Goal: Task Accomplishment & Management: Use online tool/utility

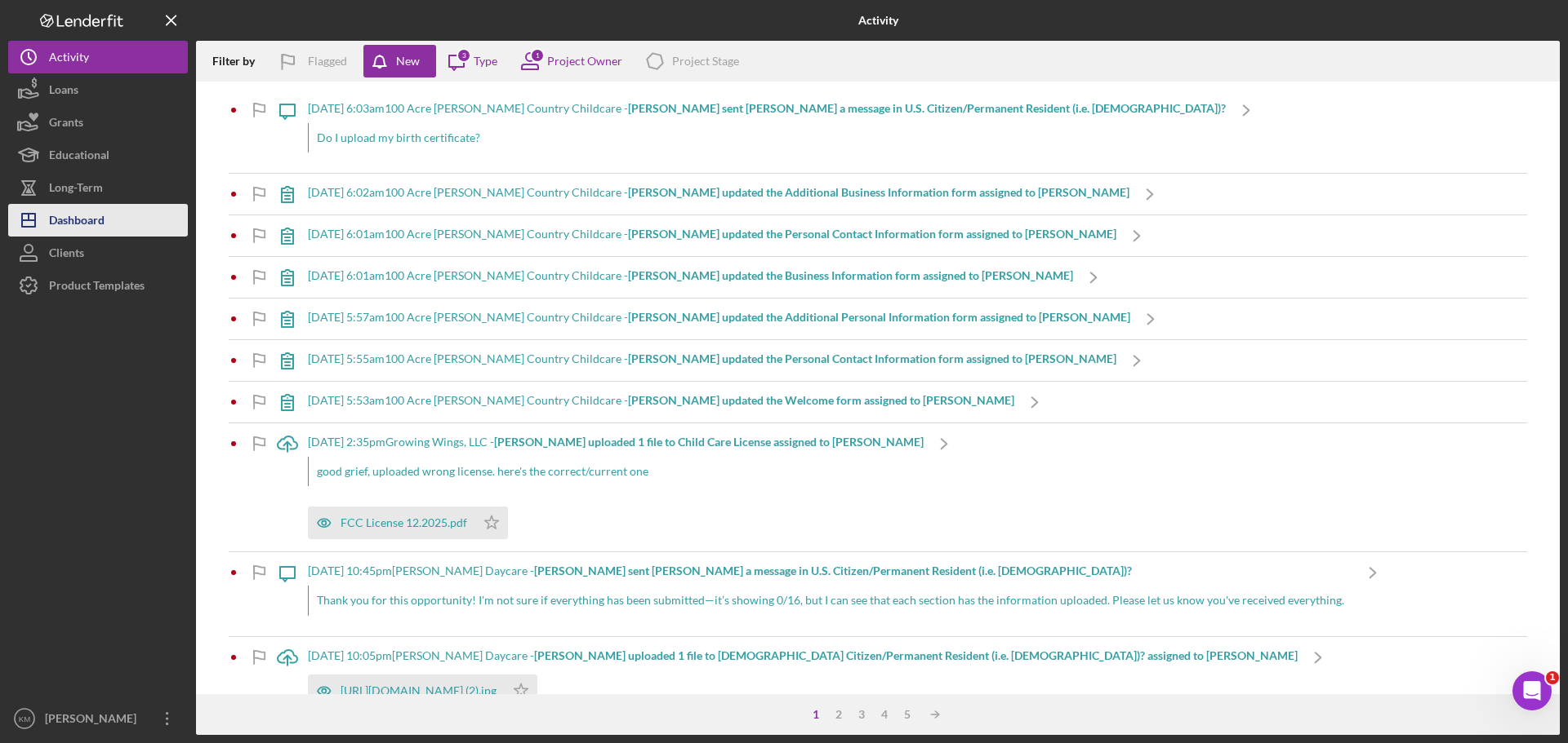
click at [101, 227] on div "Dashboard" at bounding box center [77, 223] width 55 height 37
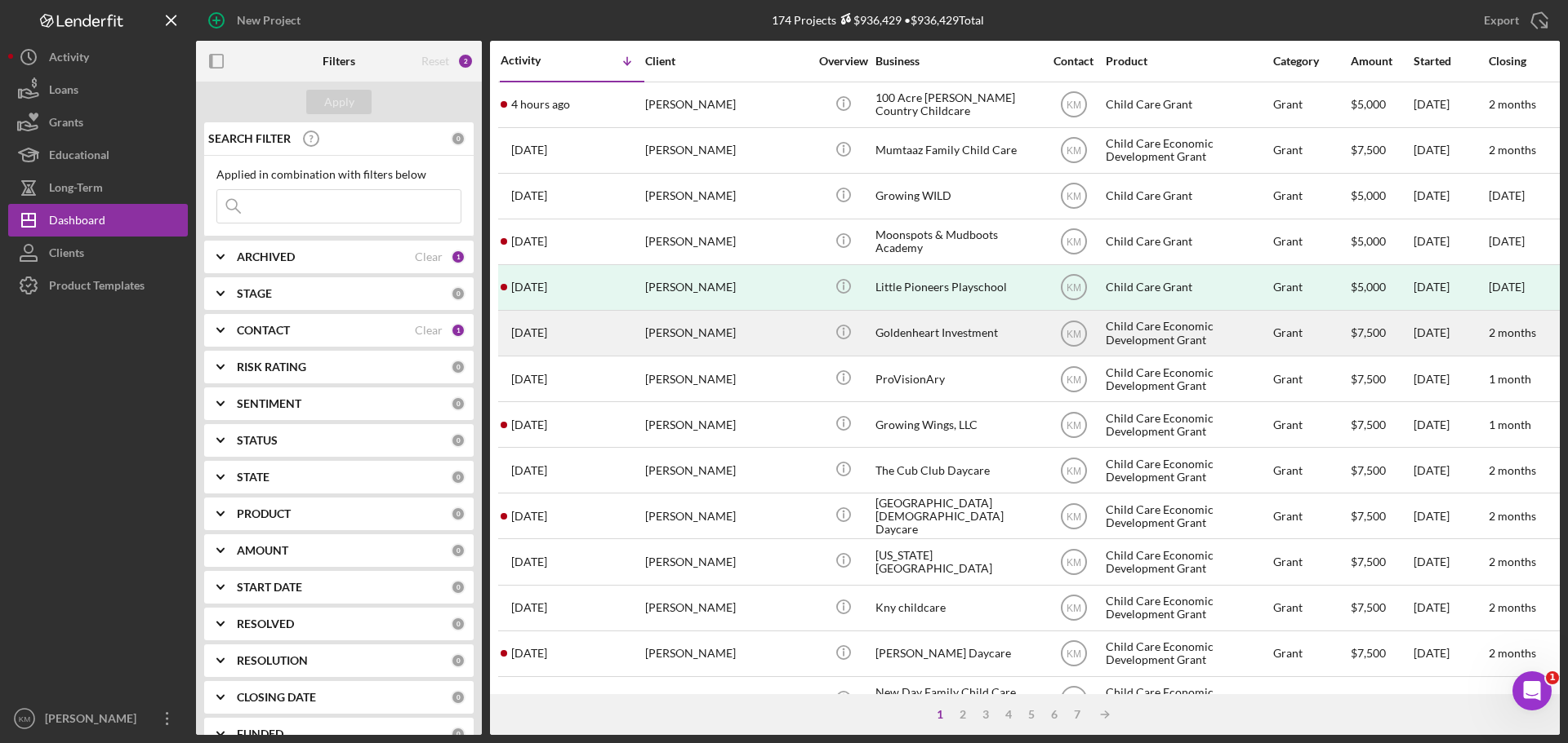
click at [942, 336] on div "Goldenheart Investment" at bounding box center [956, 333] width 163 height 44
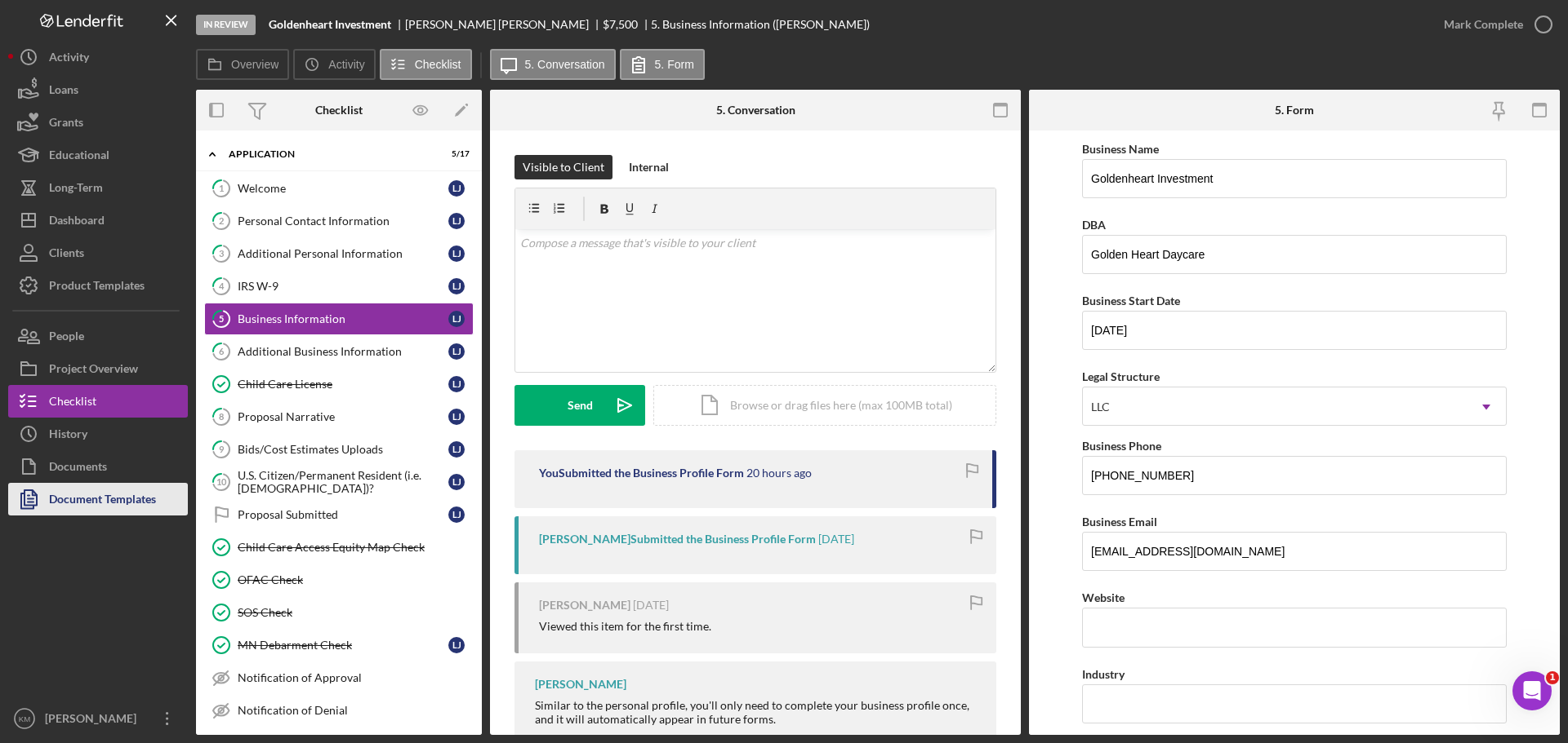
click at [131, 498] on div "Document Templates" at bounding box center [103, 502] width 107 height 37
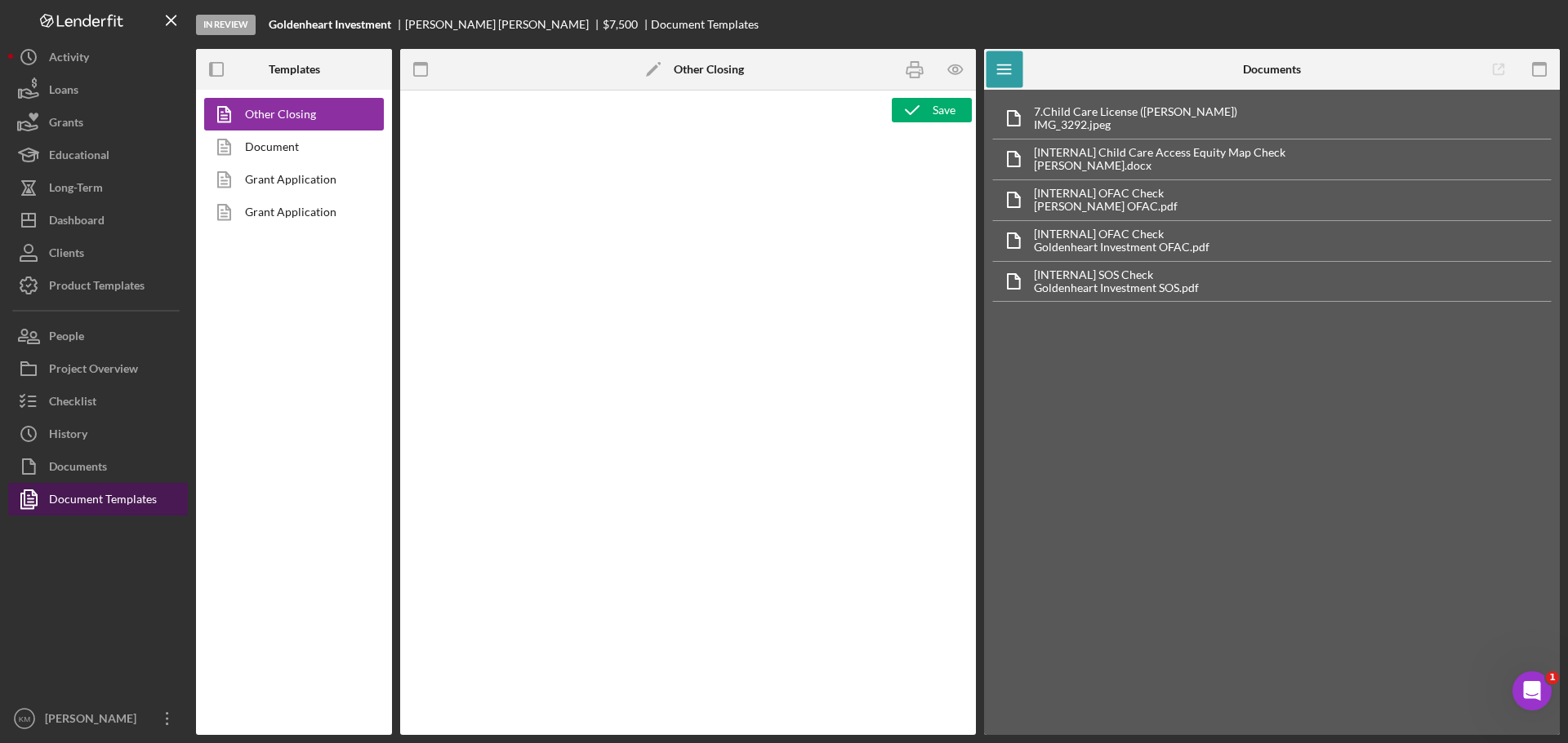
type textarea "<div> <p style="margin: 3pt 0 6pt; text-align: right; font-size: 11pt; font-fam…"
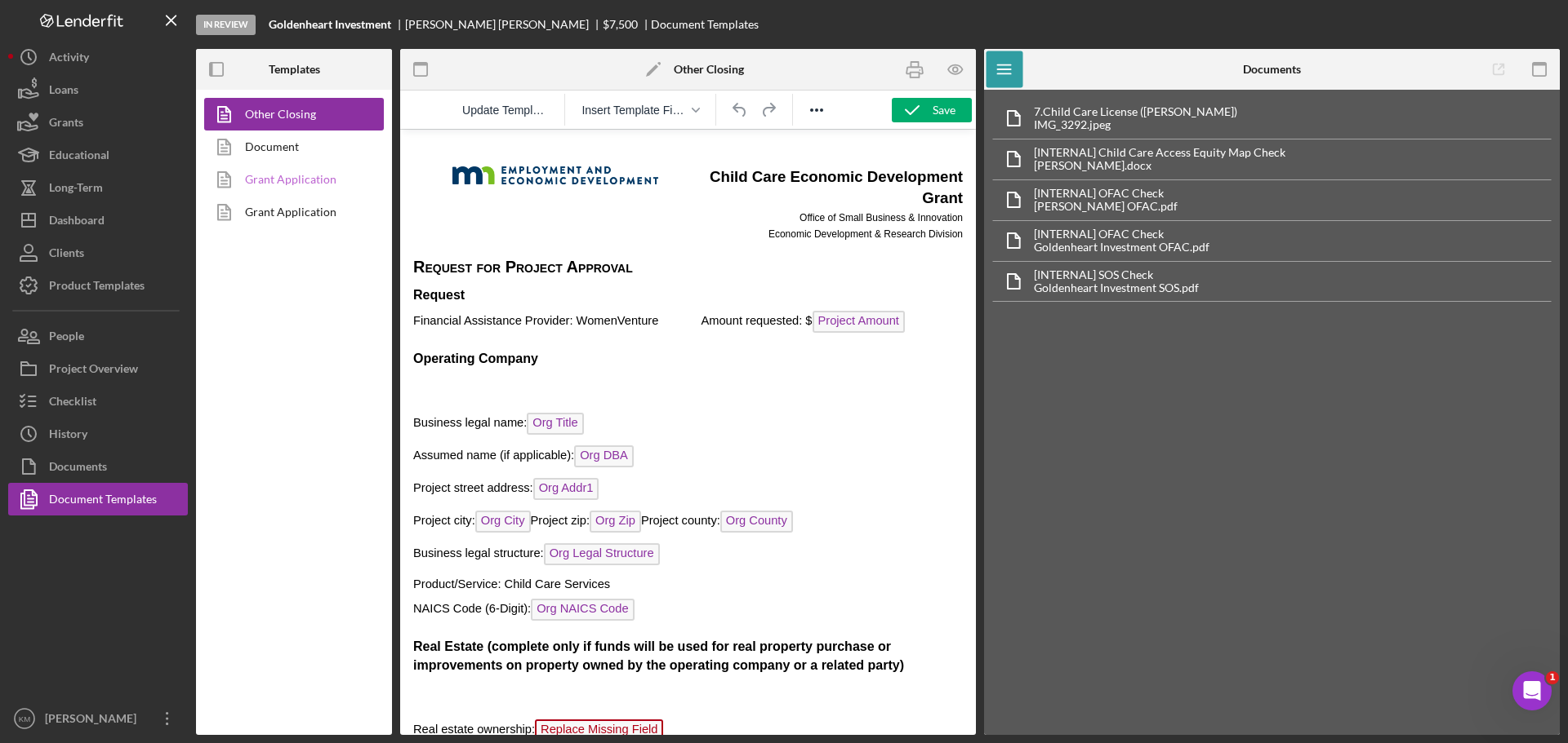
click at [307, 180] on link "Grant Application" at bounding box center [290, 179] width 172 height 33
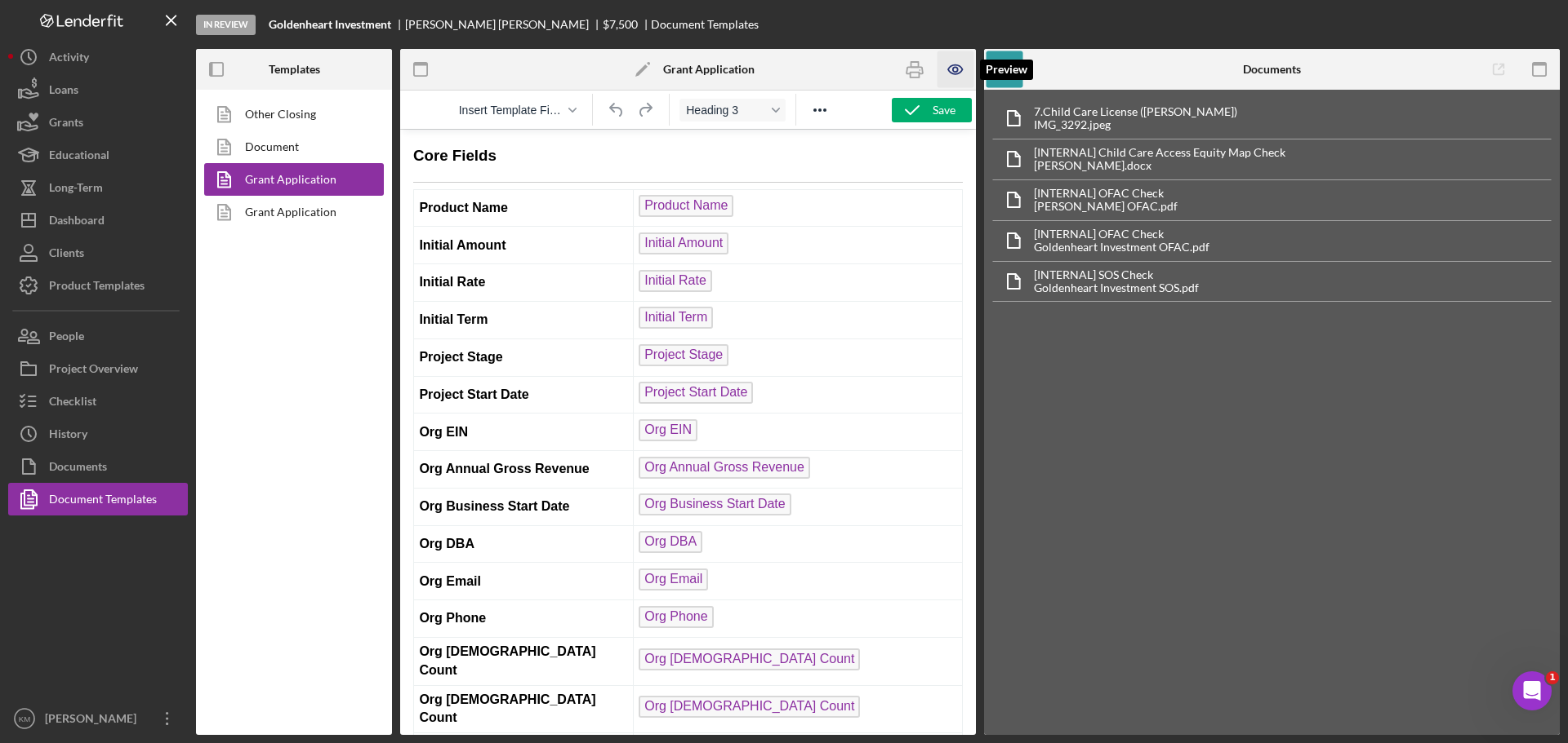
click at [955, 70] on icon "button" at bounding box center [956, 70] width 37 height 37
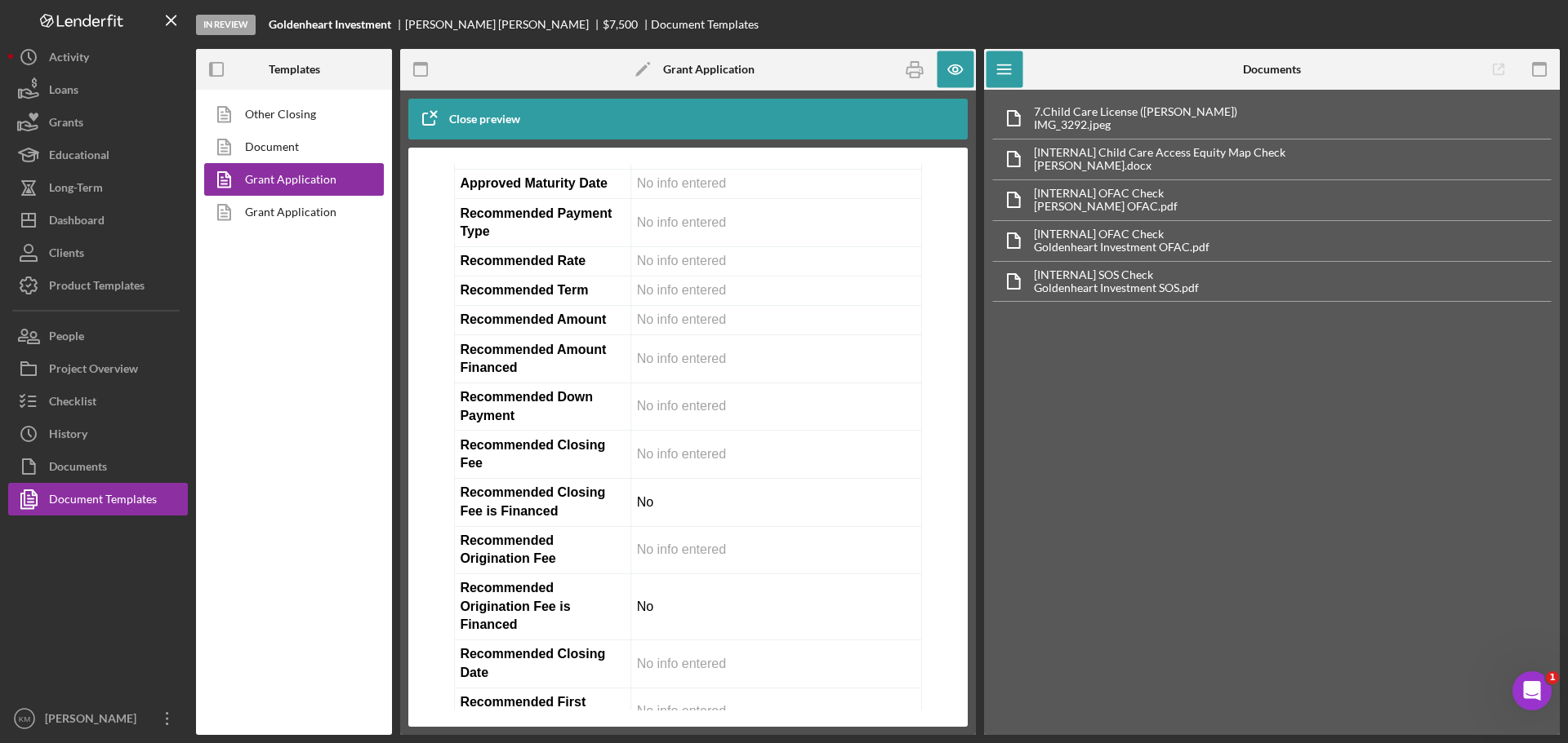
scroll to position [3265, 0]
click at [104, 227] on div "Dashboard" at bounding box center [77, 223] width 55 height 37
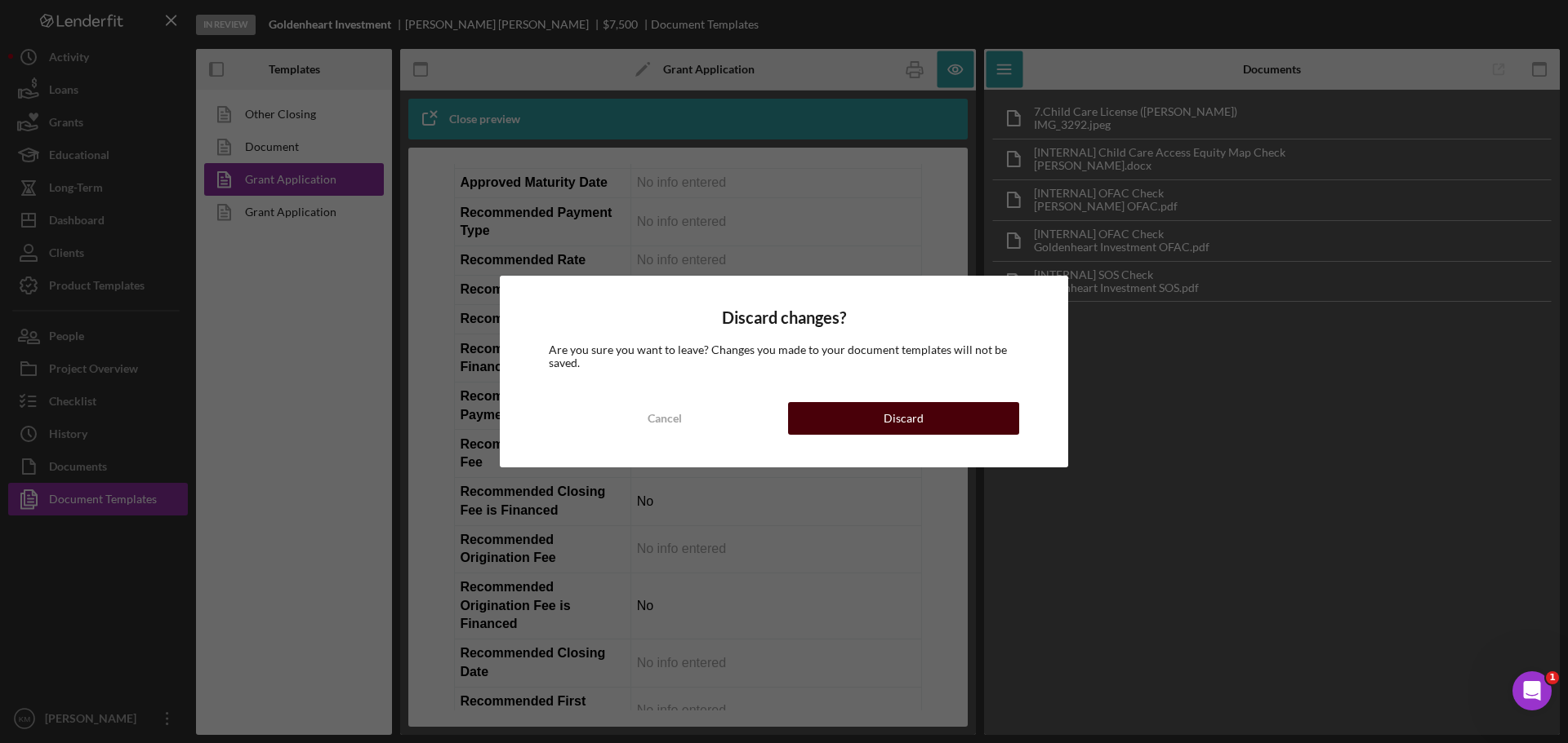
click at [862, 417] on button "Discard" at bounding box center [903, 418] width 231 height 33
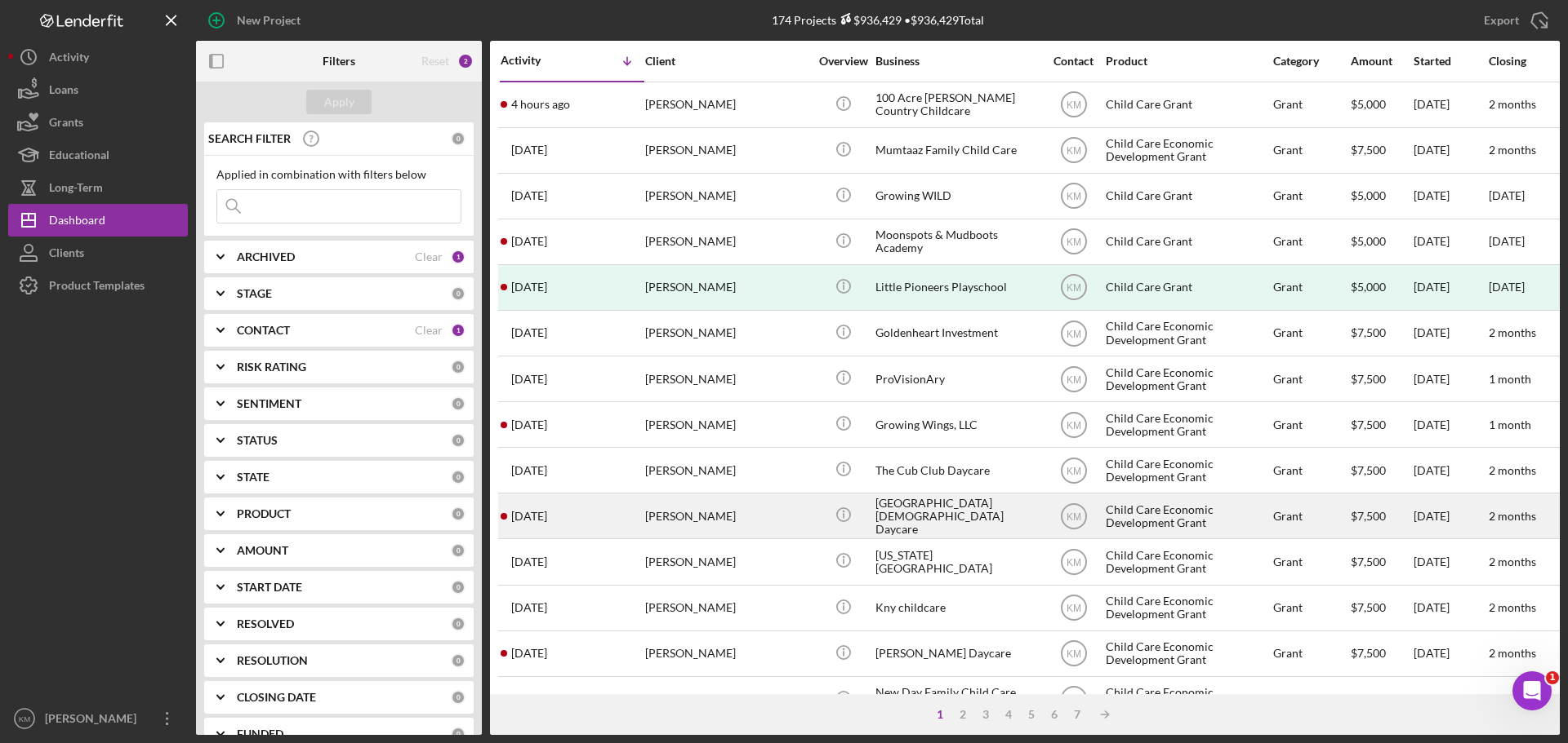
click at [1159, 515] on div "Child Care Economic Development Grant" at bounding box center [1187, 516] width 163 height 44
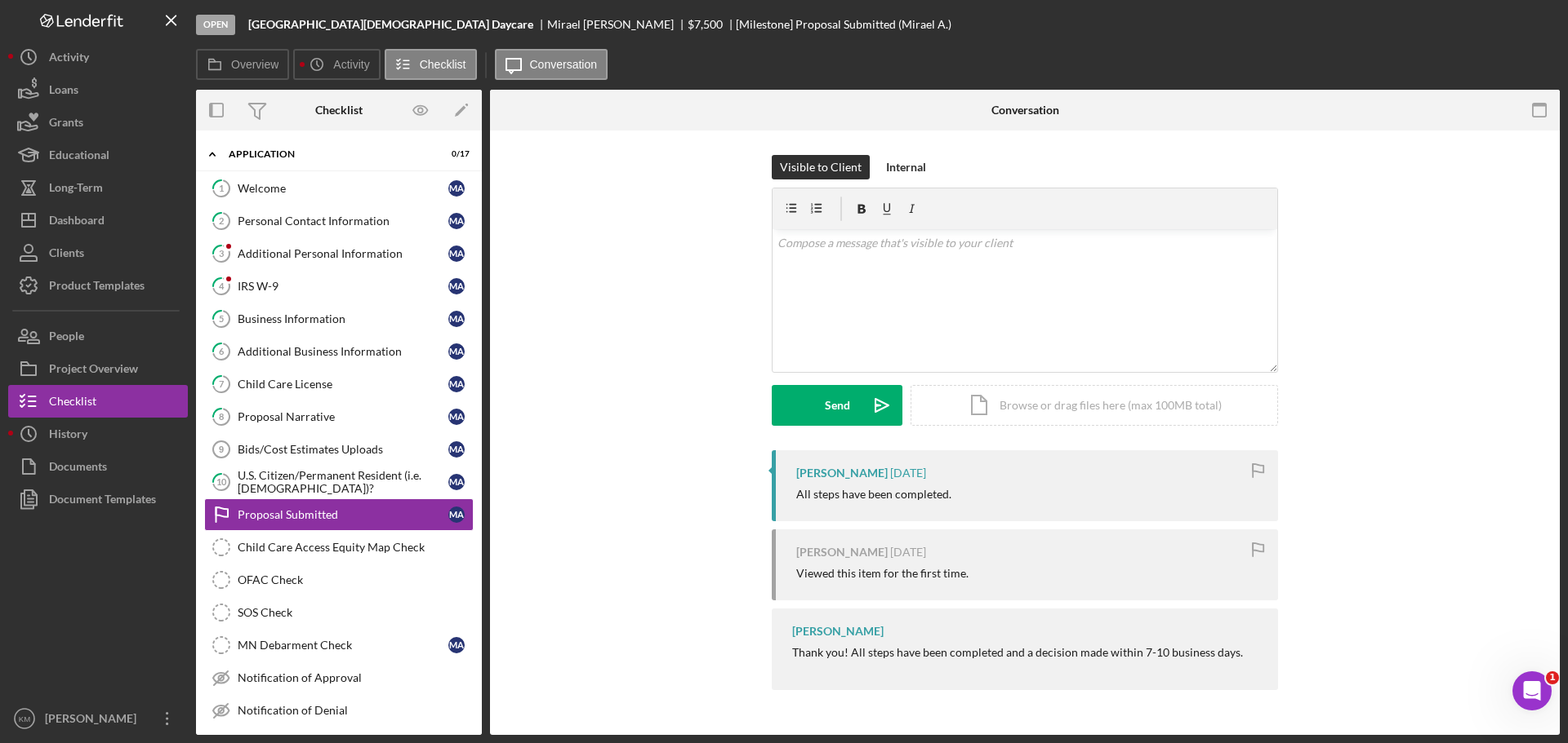
scroll to position [80, 0]
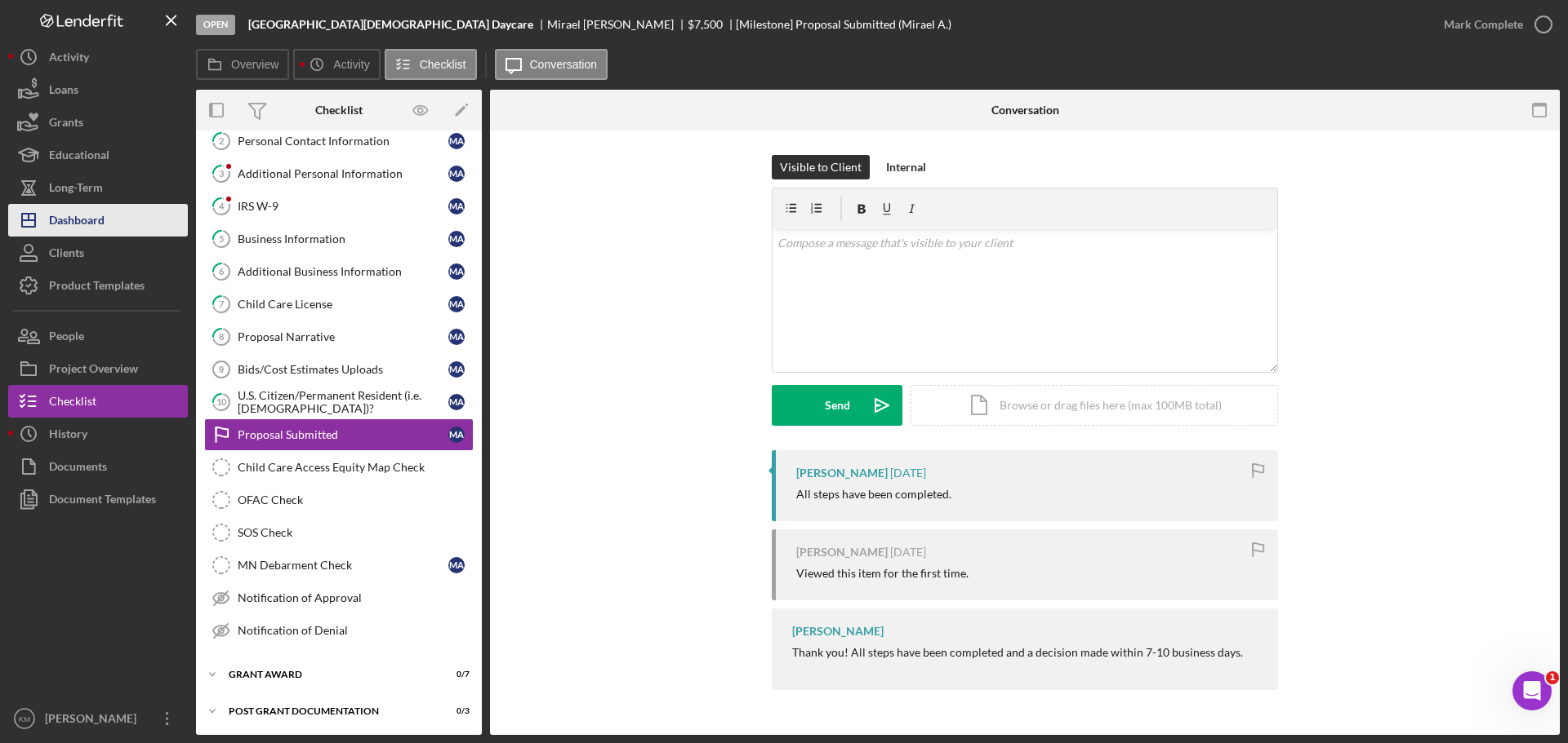
drag, startPoint x: 93, startPoint y: 214, endPoint x: 106, endPoint y: 220, distance: 14.3
click at [93, 215] on div "Dashboard" at bounding box center [77, 223] width 55 height 37
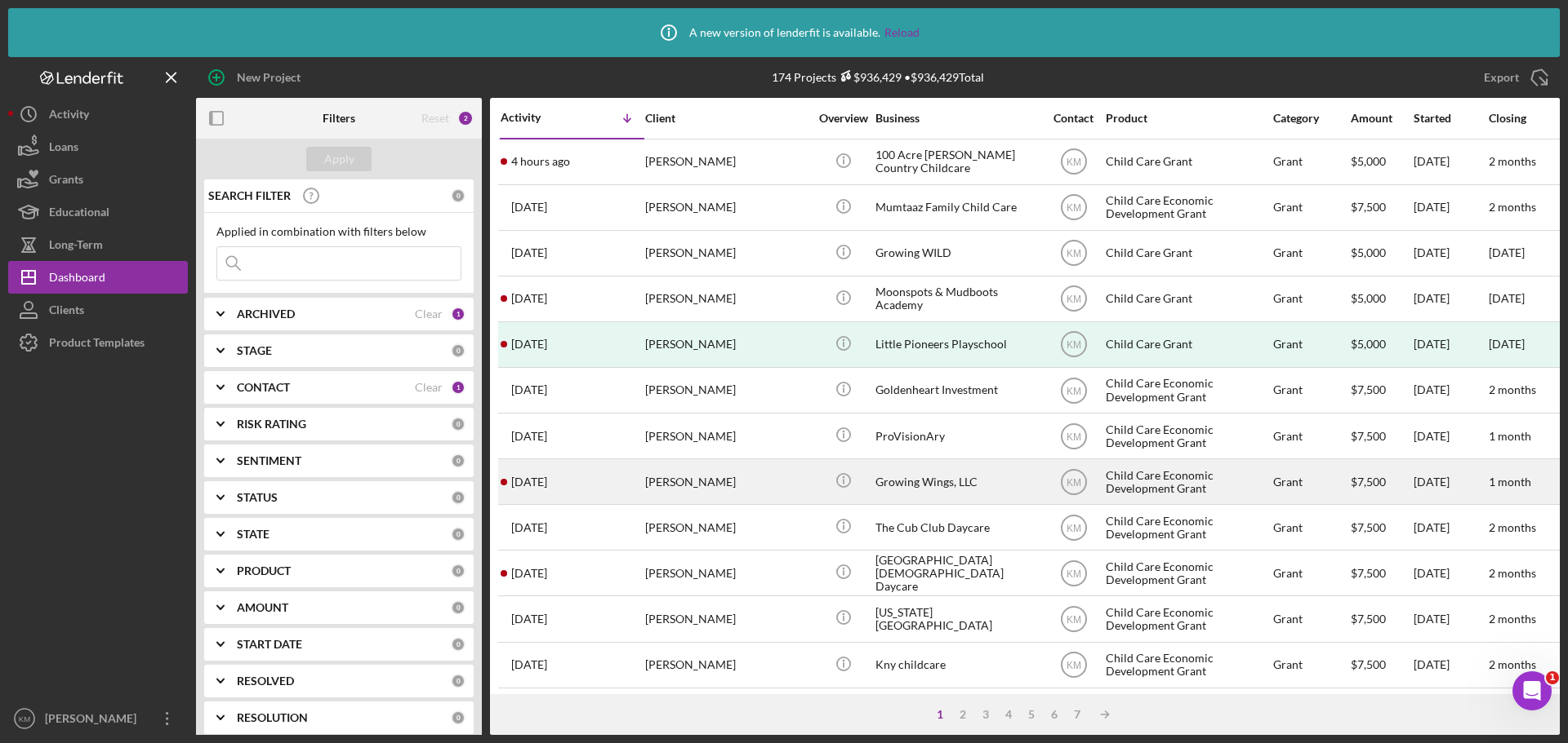
click at [1159, 486] on div "Child Care Economic Development Grant" at bounding box center [1187, 481] width 163 height 44
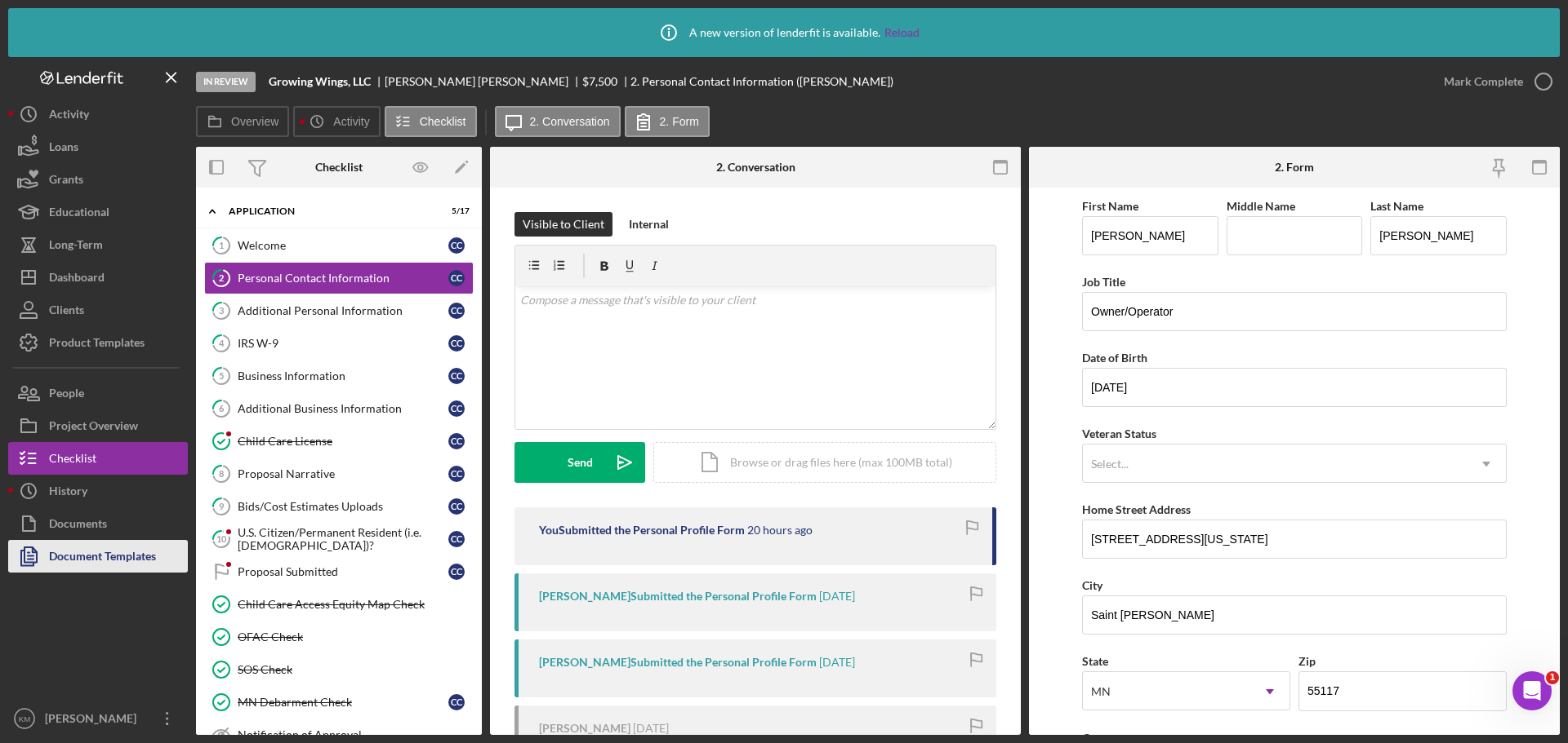
click at [100, 551] on div "Document Templates" at bounding box center [103, 559] width 107 height 37
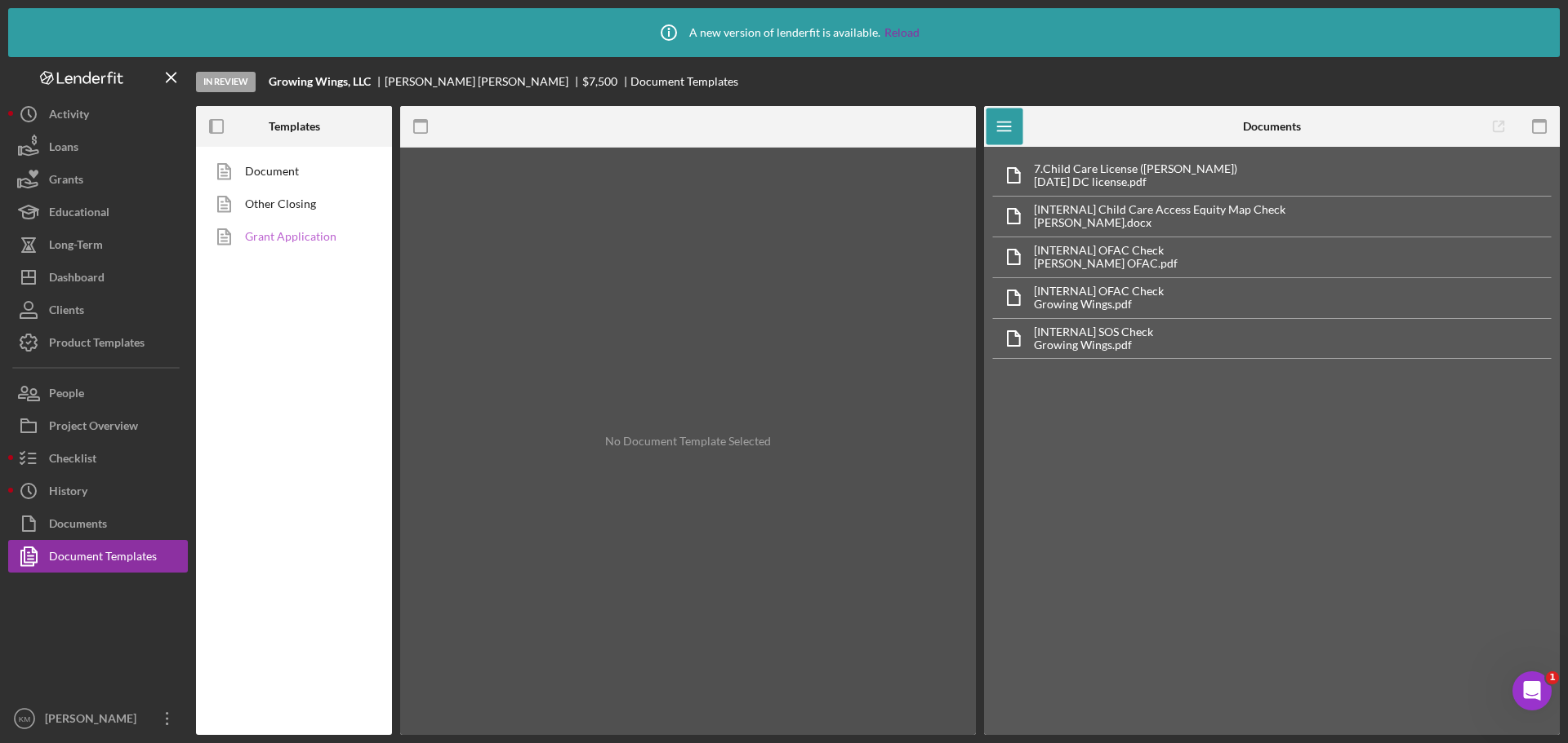
click at [301, 239] on link "Grant Application" at bounding box center [290, 236] width 172 height 33
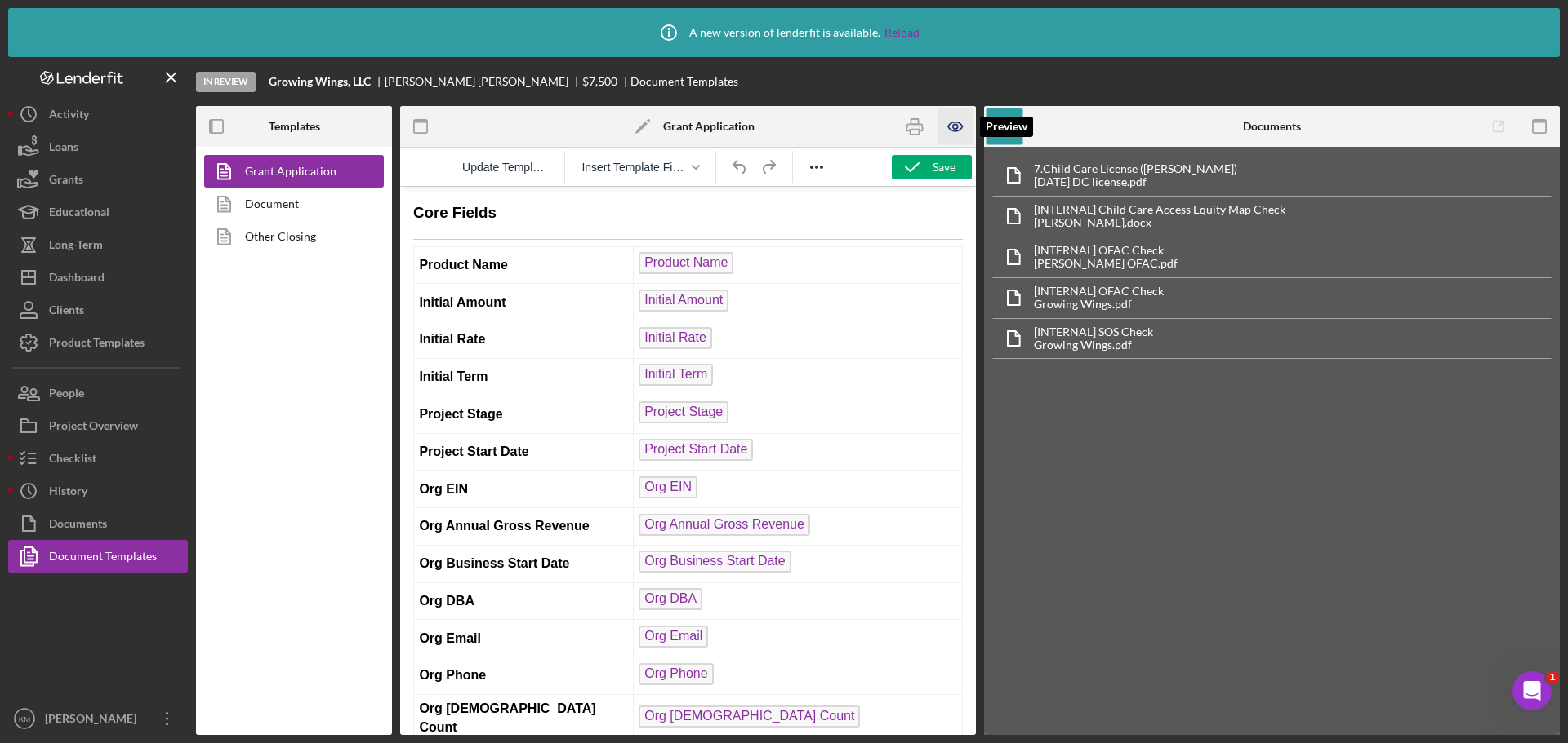
click at [946, 125] on icon "button" at bounding box center [956, 127] width 37 height 37
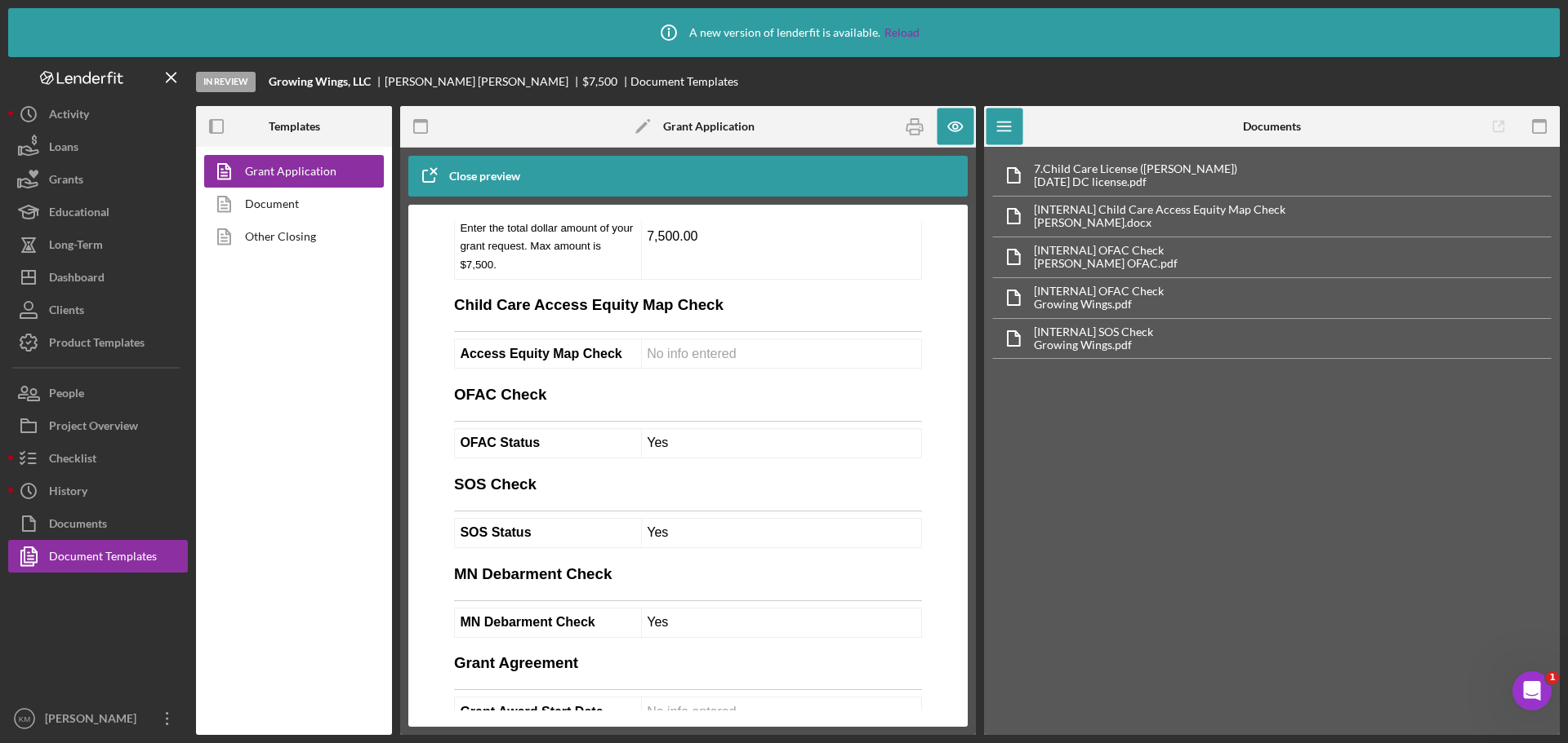
scroll to position [11011, 0]
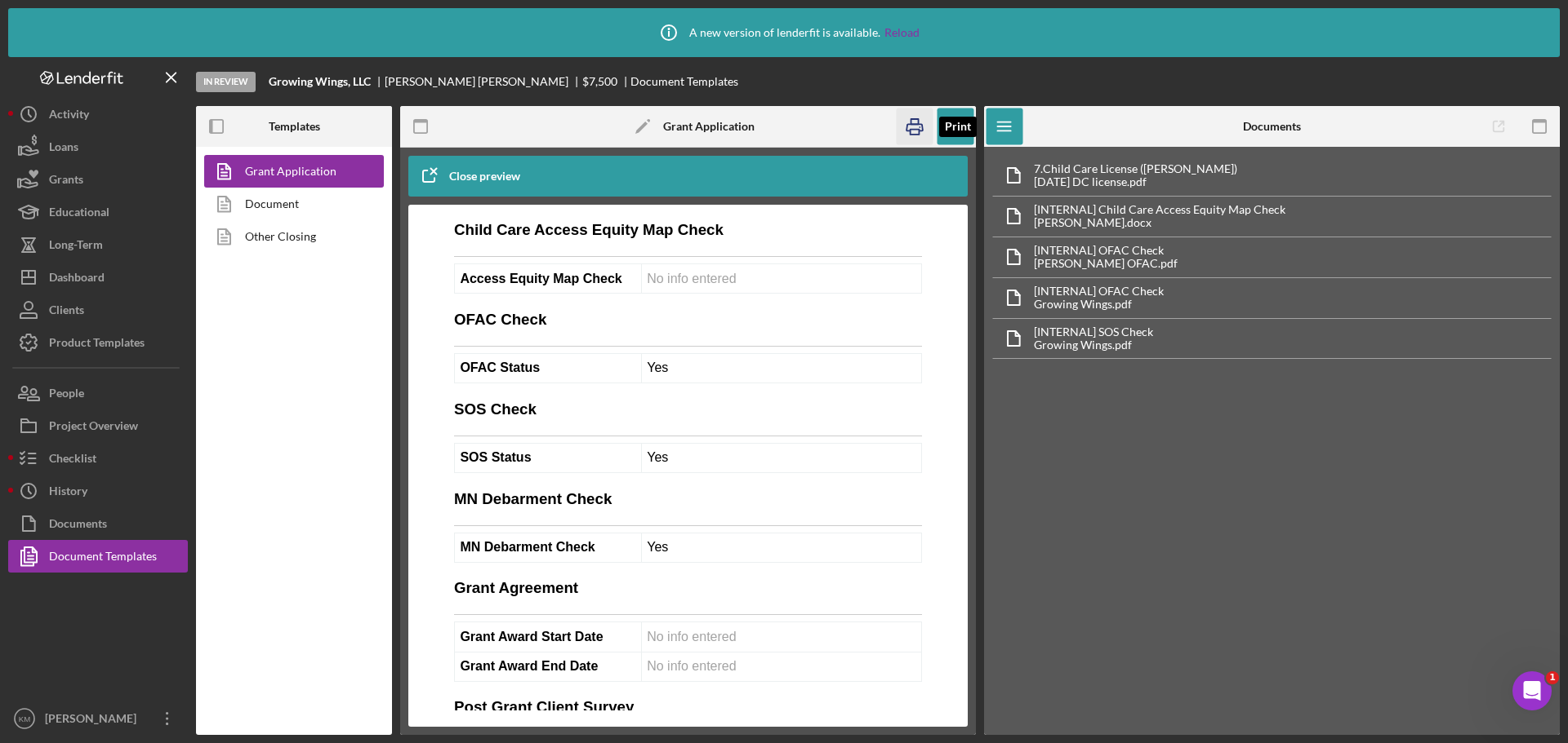
click at [916, 133] on icon "button" at bounding box center [915, 127] width 37 height 37
